Goal: Information Seeking & Learning: Find specific fact

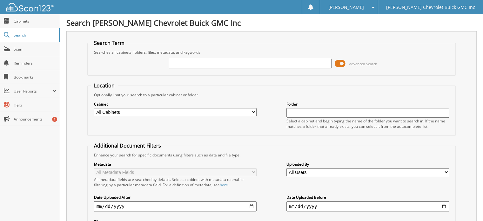
click at [201, 63] on input "text" at bounding box center [250, 64] width 163 height 10
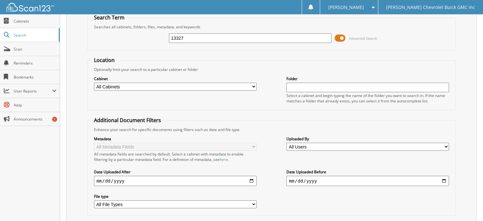
scroll to position [62, 0]
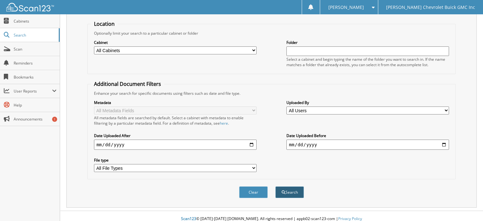
type input "13327"
click at [287, 186] on button "Search" at bounding box center [289, 192] width 29 height 12
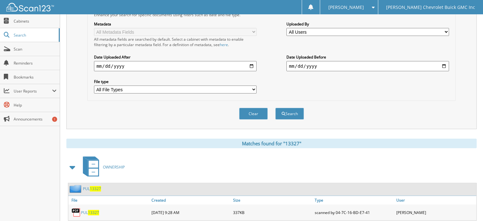
scroll to position [152, 0]
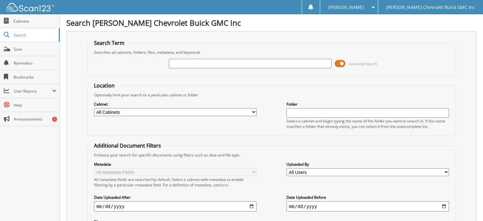
click at [225, 63] on input "text" at bounding box center [250, 64] width 163 height 10
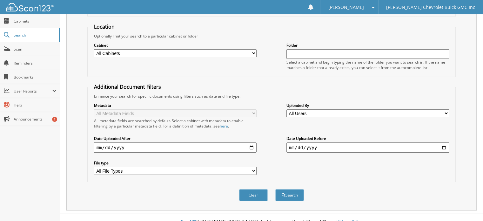
scroll to position [62, 0]
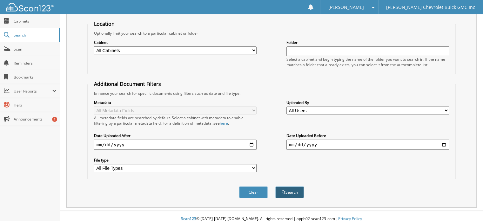
type input "103836"
click at [291, 186] on button "Search" at bounding box center [289, 192] width 29 height 12
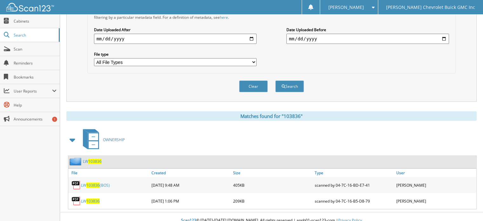
scroll to position [168, 0]
